Goal: Check status: Check status

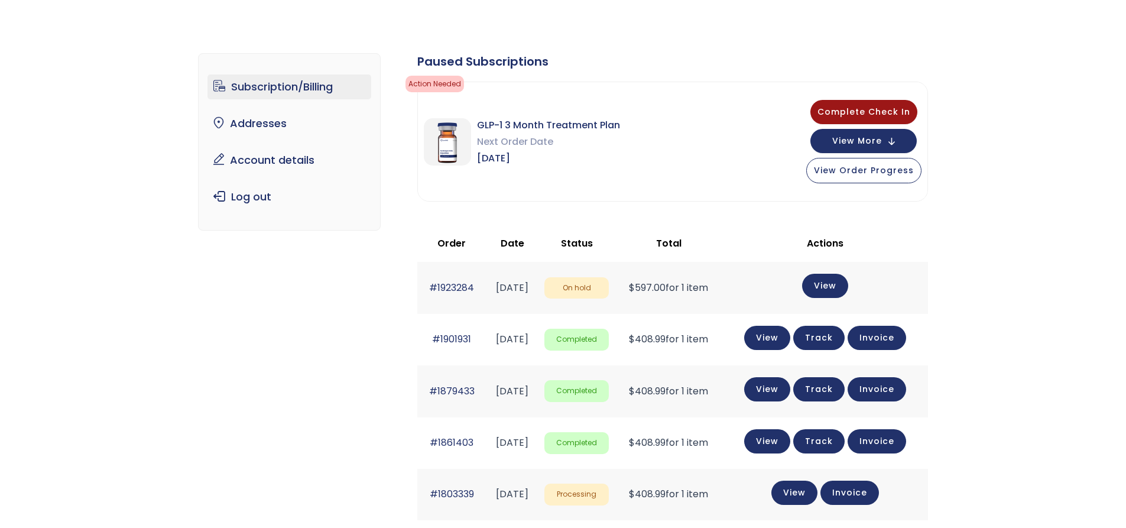
scroll to position [59, 0]
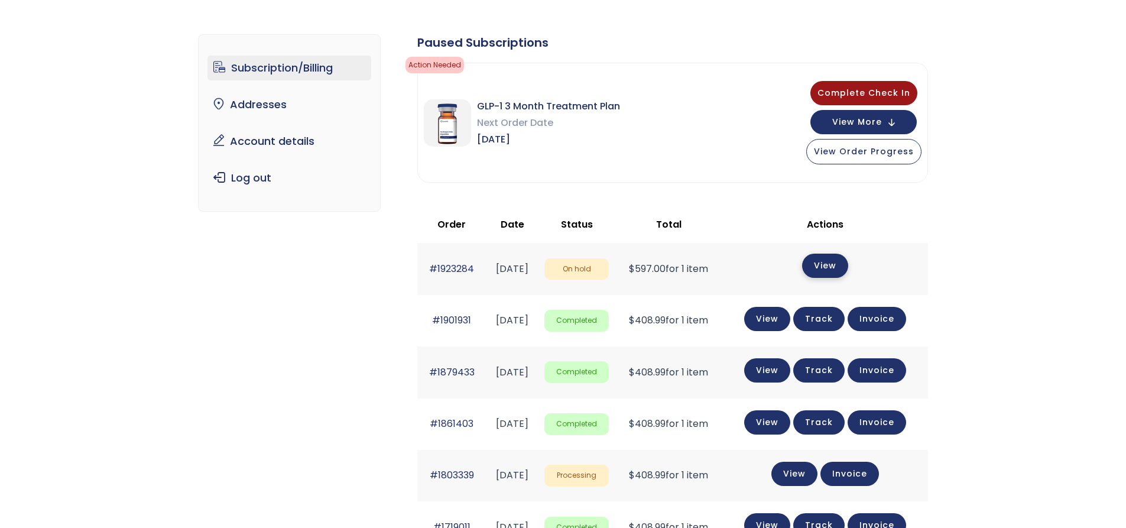
click at [837, 268] on link "View" at bounding box center [825, 266] width 46 height 24
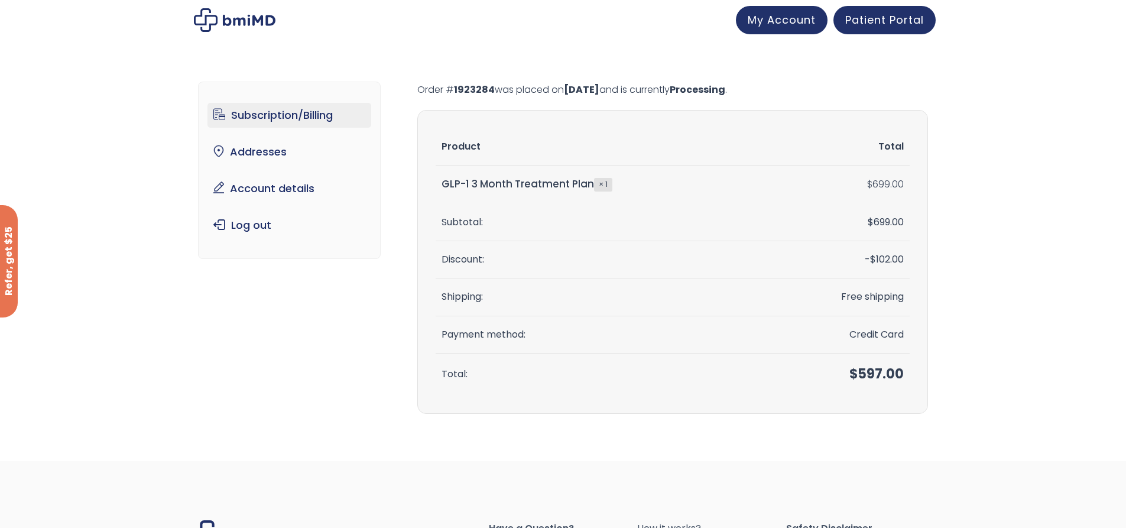
click at [293, 113] on link "Subscription/Billing" at bounding box center [289, 115] width 164 height 25
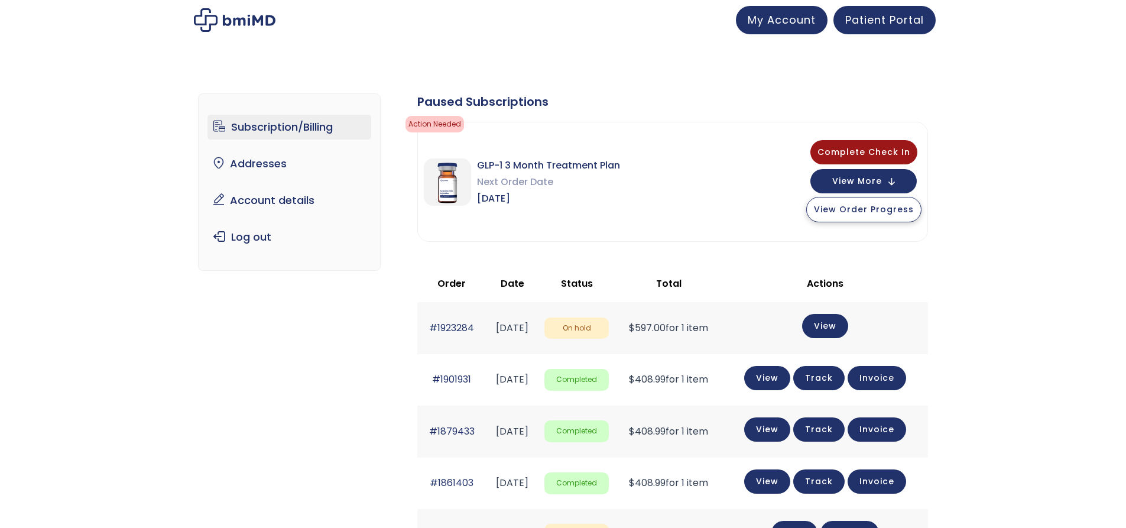
click at [878, 216] on button "View Order Progress" at bounding box center [863, 209] width 115 height 25
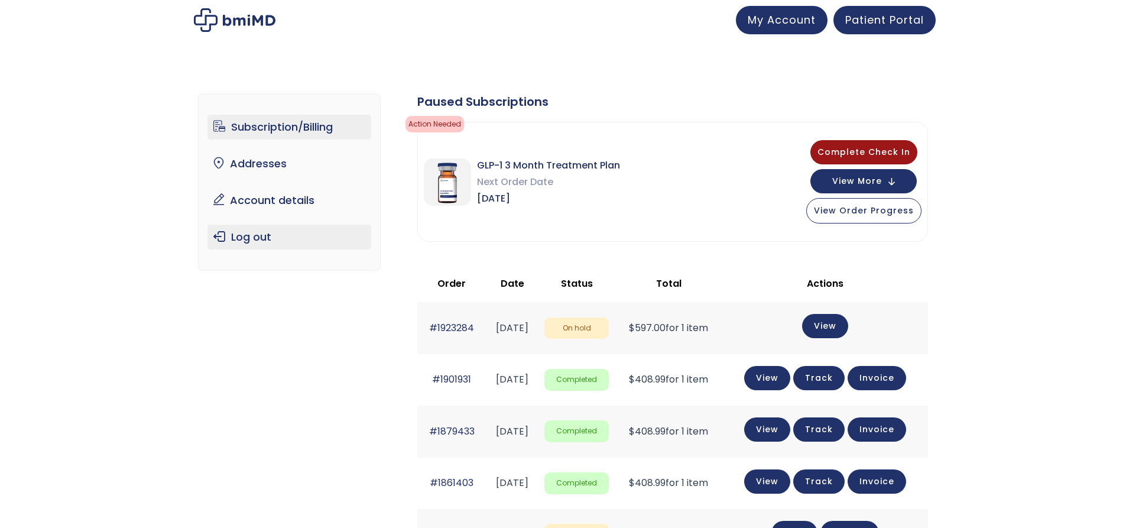
click at [246, 236] on link "Log out" at bounding box center [289, 237] width 164 height 25
